Goal: Check status: Check status

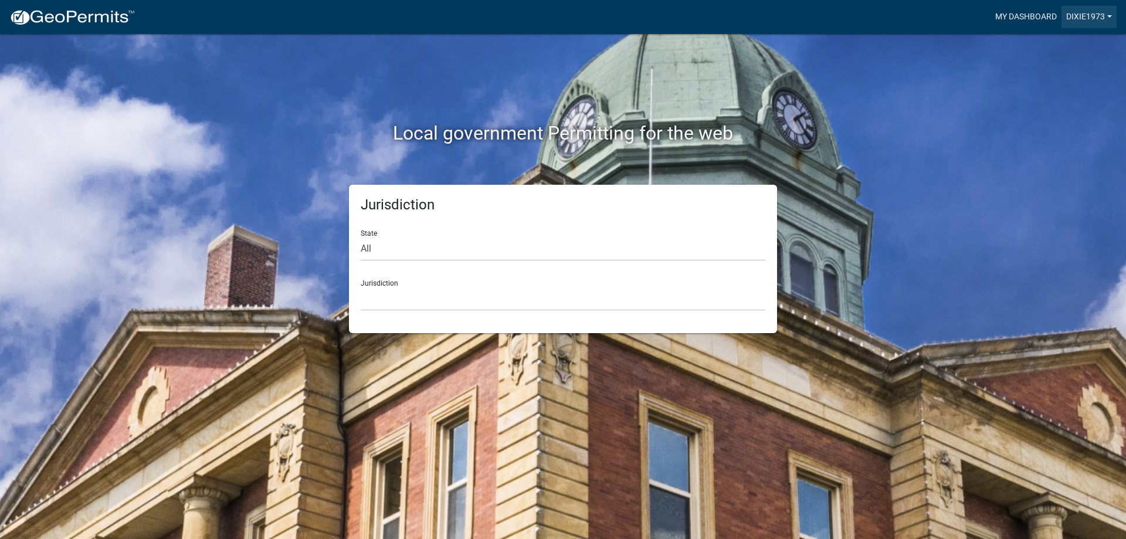
click at [1023, 17] on link "My Dashboard" at bounding box center [1026, 17] width 71 height 22
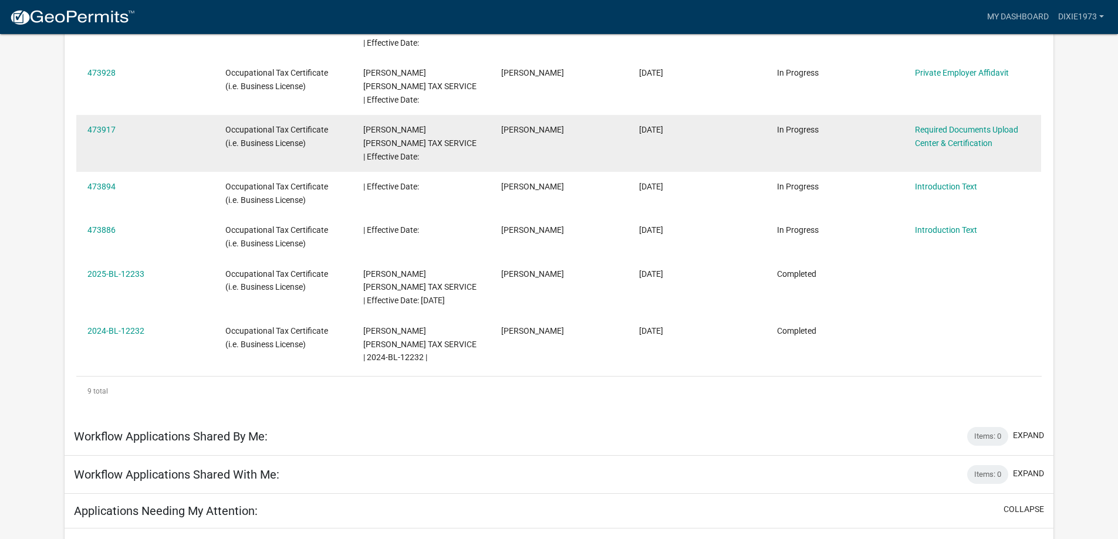
scroll to position [390, 0]
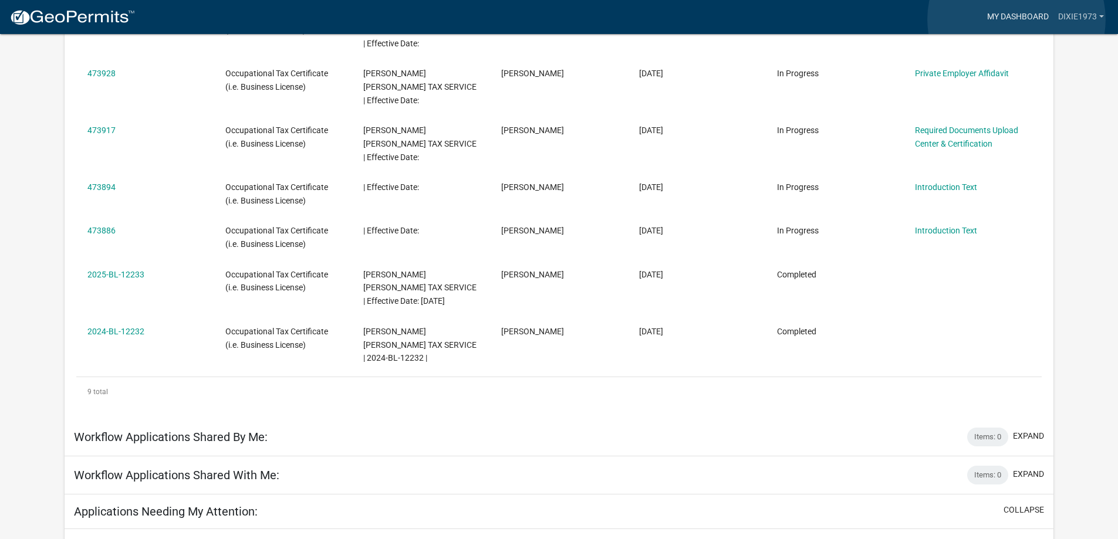
click at [1016, 19] on link "My Dashboard" at bounding box center [1017, 17] width 71 height 22
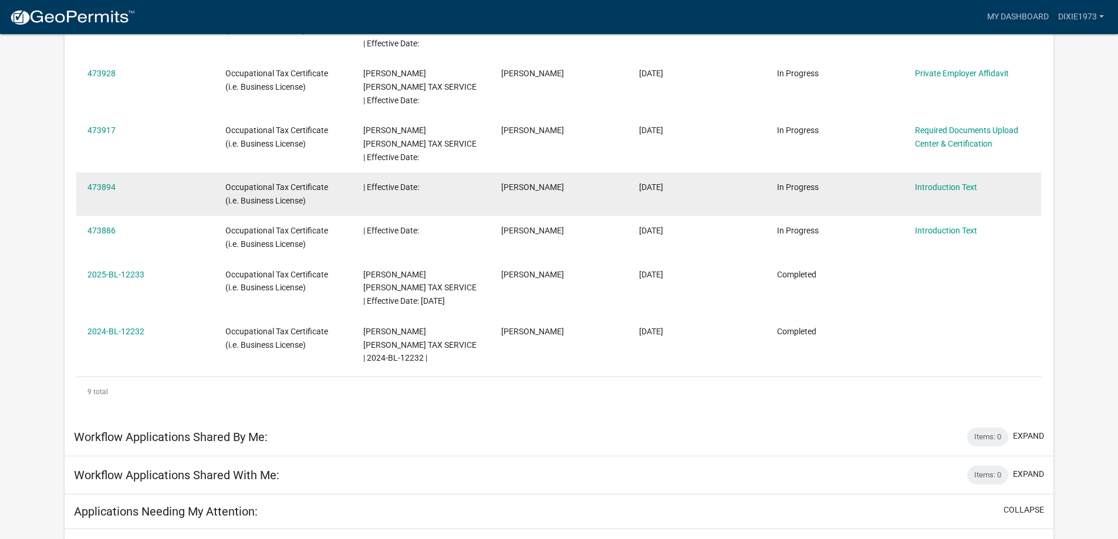
click at [90, 172] on datatable-body-cell "473894" at bounding box center [145, 193] width 138 height 43
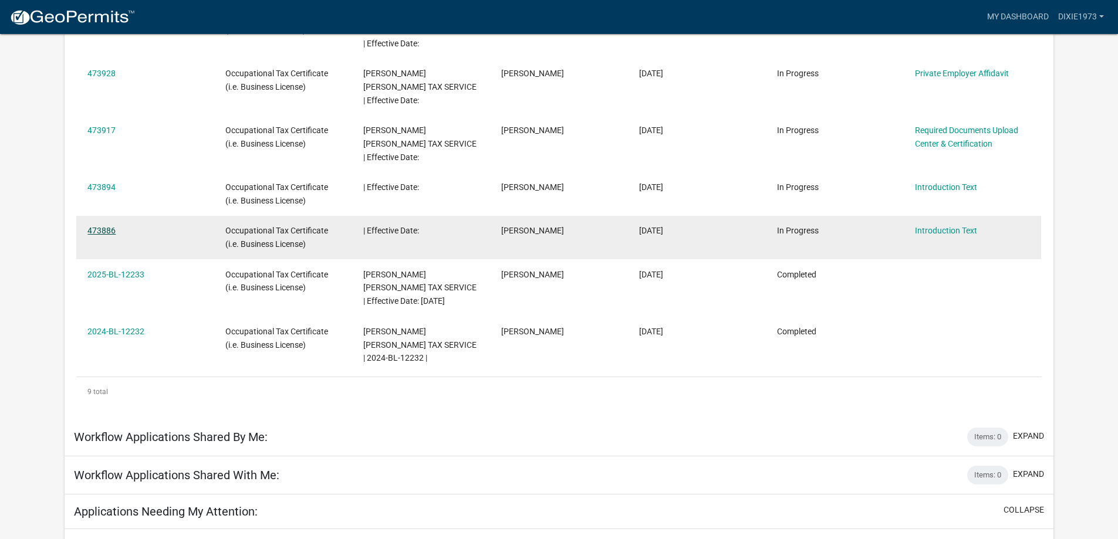
click at [107, 226] on link "473886" at bounding box center [101, 230] width 28 height 9
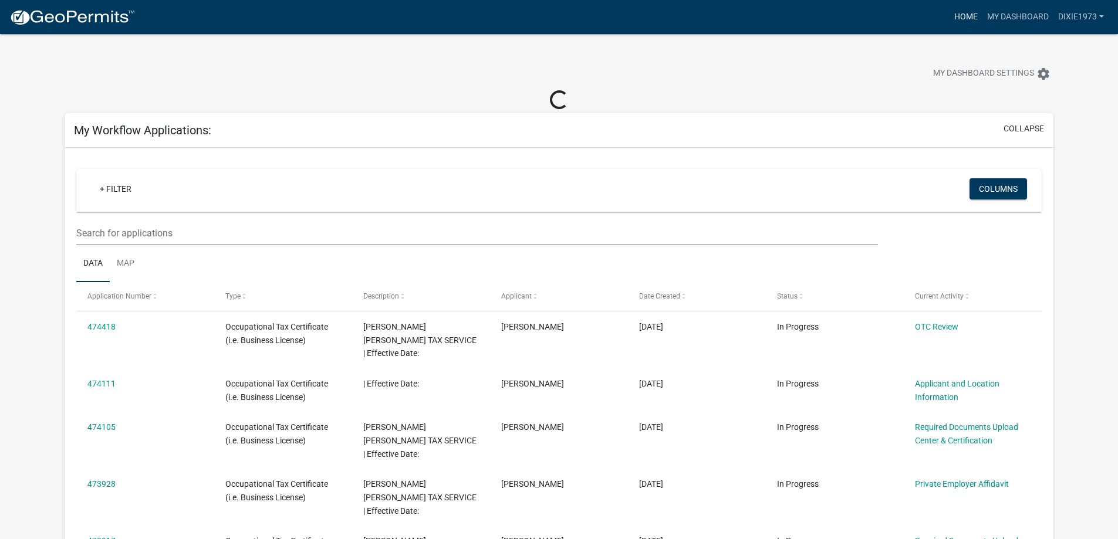
click at [966, 16] on link "Home" at bounding box center [965, 17] width 33 height 22
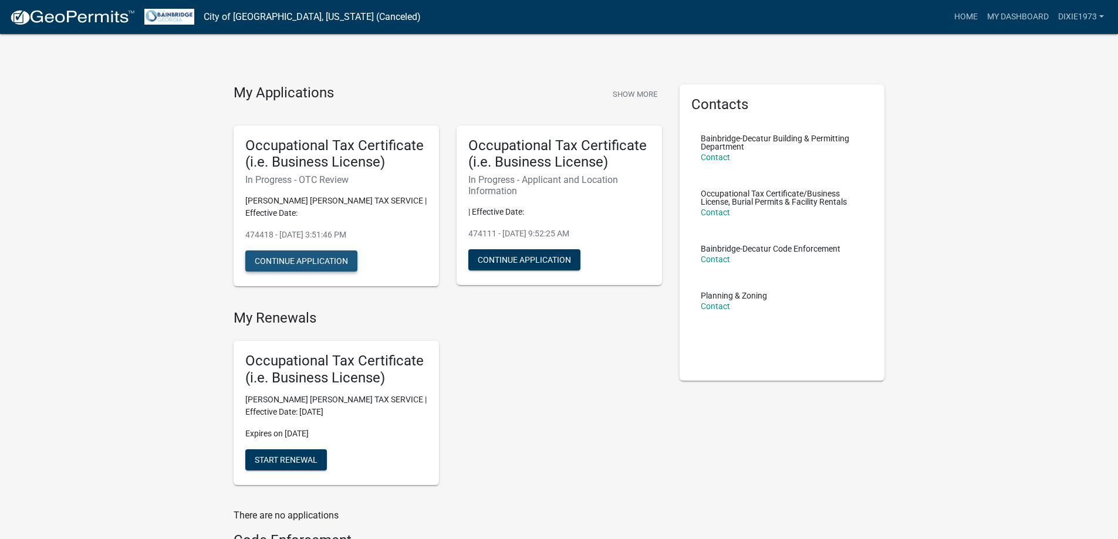
click at [278, 252] on button "Continue Application" at bounding box center [301, 261] width 112 height 21
